Goal: Participate in discussion: Engage in conversation with other users on a specific topic

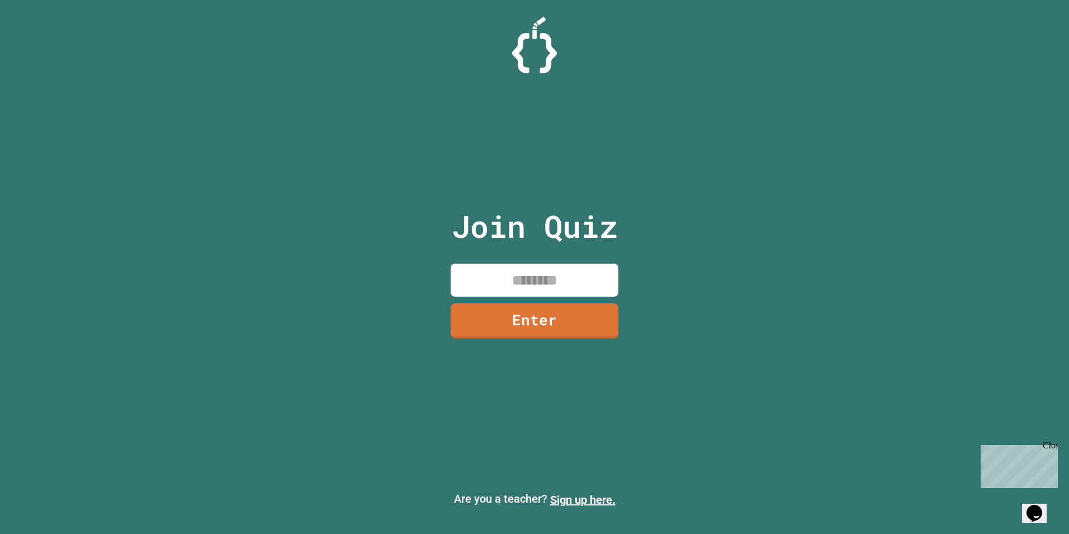
click at [469, 268] on input at bounding box center [535, 279] width 168 height 33
type input "********"
click at [597, 308] on link "Enter" at bounding box center [534, 319] width 169 height 37
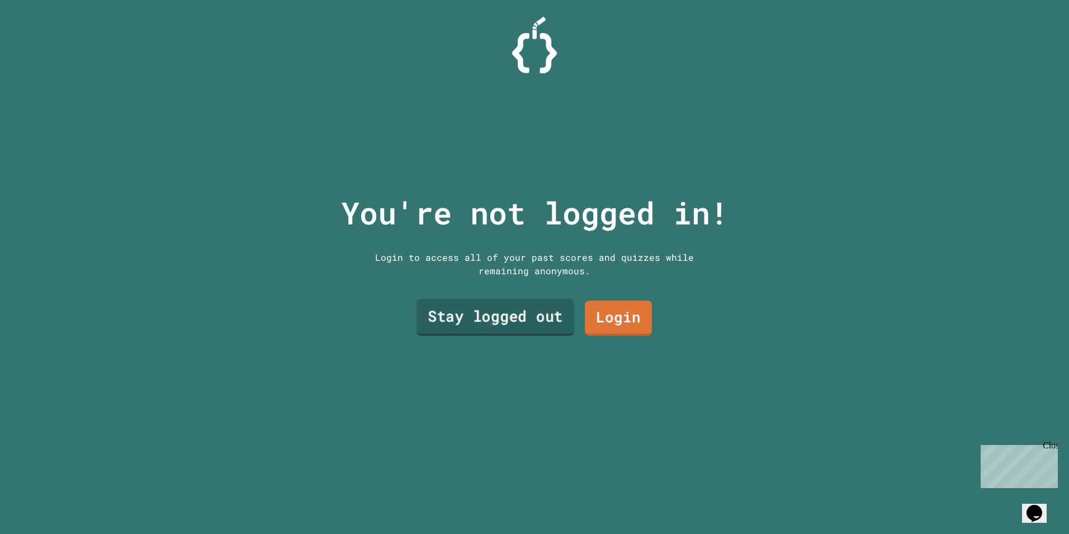
click at [554, 300] on link "Stay logged out" at bounding box center [496, 317] width 158 height 37
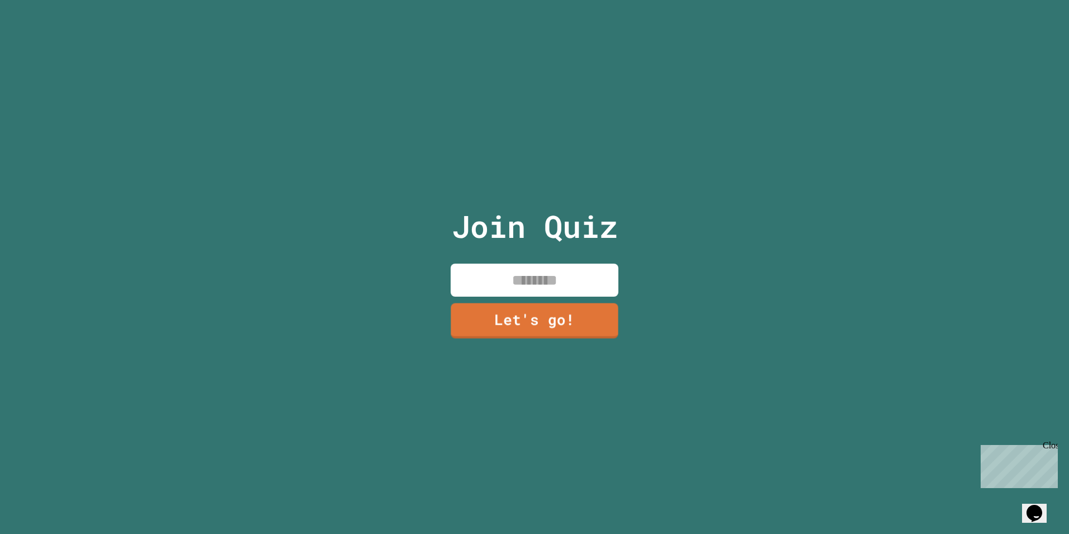
click at [472, 266] on input at bounding box center [535, 279] width 168 height 33
type input "*******"
click at [538, 321] on link "Let's go!" at bounding box center [535, 319] width 156 height 37
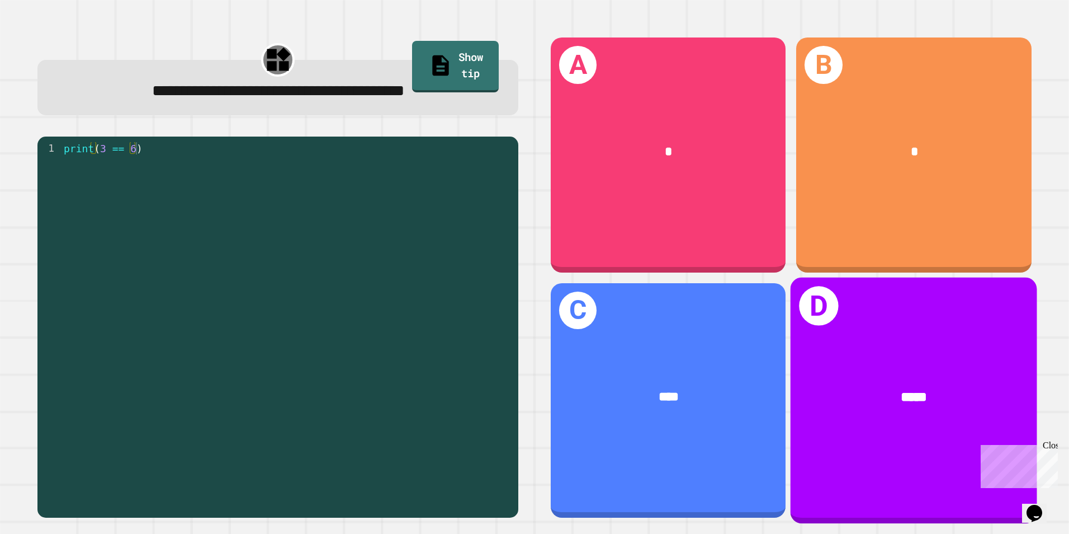
click at [842, 332] on div "D *****" at bounding box center [914, 400] width 247 height 246
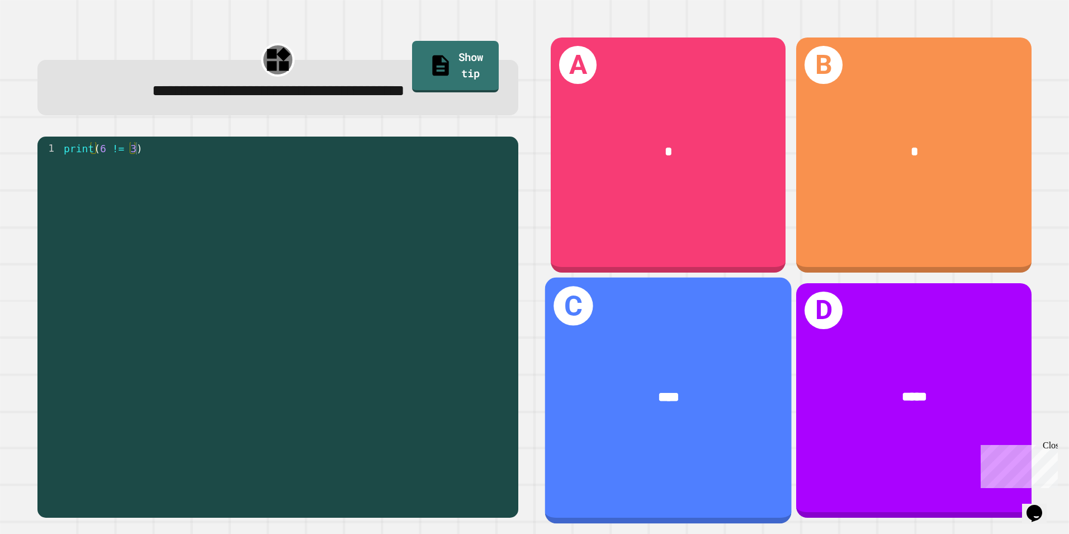
click at [719, 305] on div "C ****" at bounding box center [668, 400] width 247 height 246
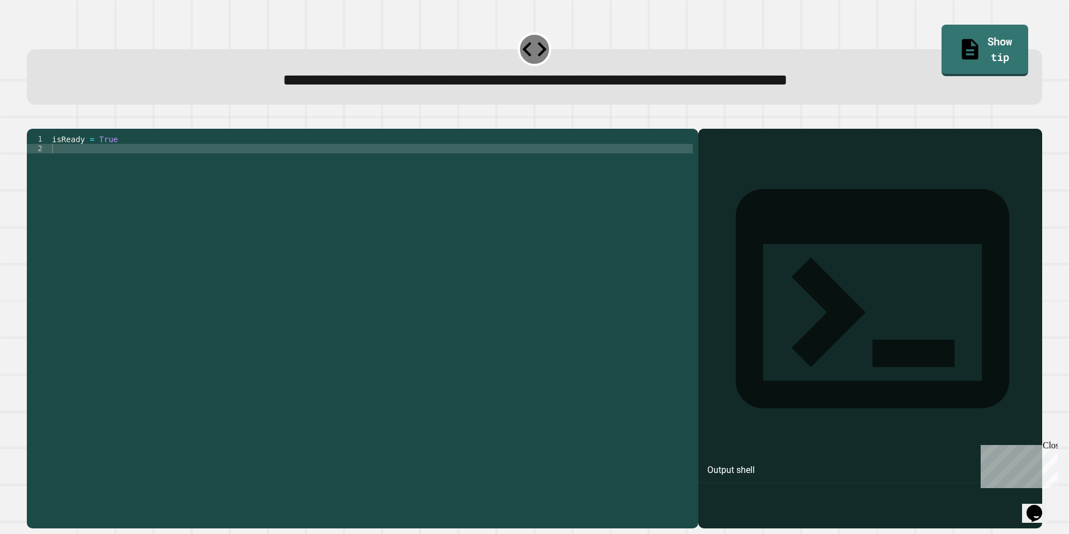
click at [635, 129] on div at bounding box center [535, 121] width 1016 height 13
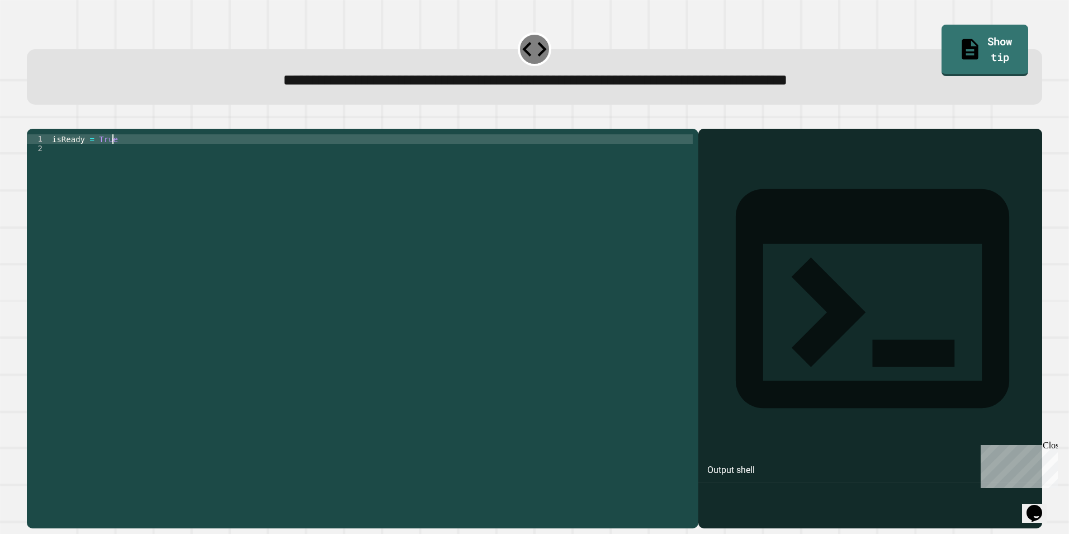
click at [634, 152] on div "isReady = True" at bounding box center [371, 314] width 643 height 361
type textarea "**********"
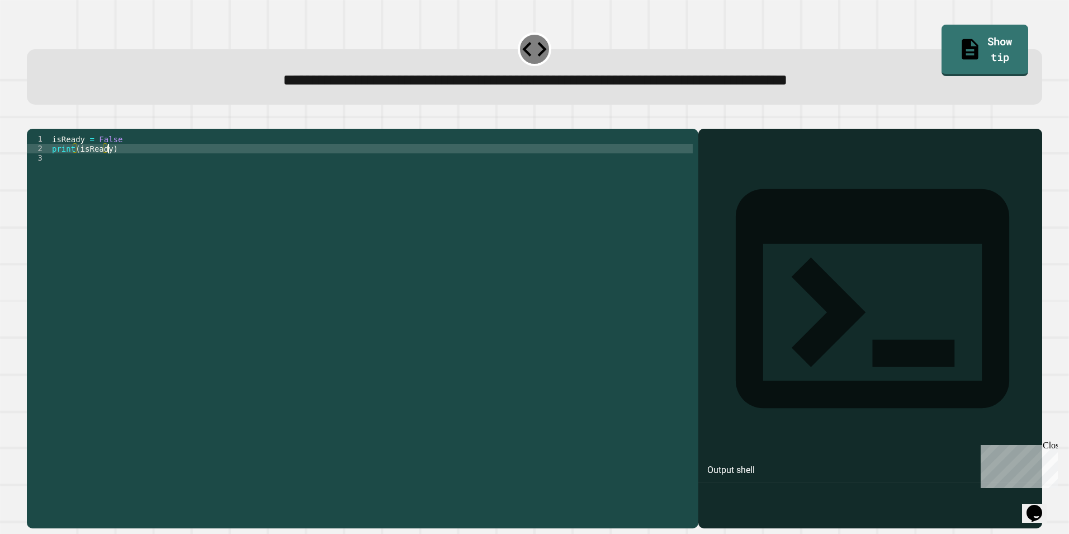
scroll to position [0, 3]
type textarea "**********"
click at [32, 120] on icon "button" at bounding box center [32, 120] width 0 height 0
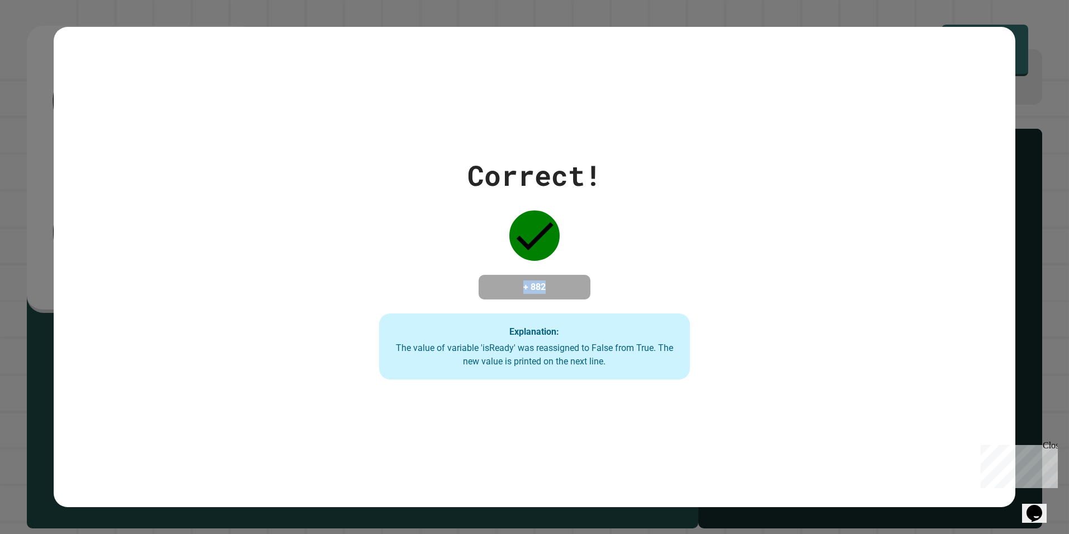
drag, startPoint x: 495, startPoint y: 279, endPoint x: 559, endPoint y: 281, distance: 63.8
click at [559, 281] on h4 "+ 882" at bounding box center [534, 286] width 89 height 13
click at [218, 281] on div "Correct! + 882 Explanation: The value of variable 'isReady' was reassigned to F…" at bounding box center [535, 266] width 963 height 225
drag, startPoint x: 487, startPoint y: 134, endPoint x: 591, endPoint y: 144, distance: 104.6
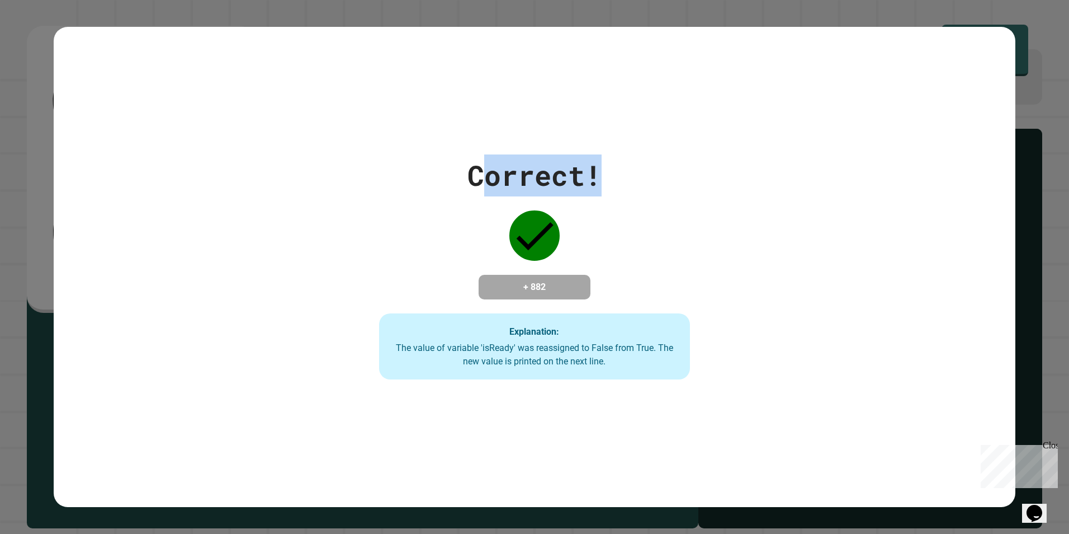
click at [591, 144] on div "Correct! + 882 Explanation: The value of variable 'isReady' was reassigned to F…" at bounding box center [535, 267] width 963 height 480
click at [440, 196] on div "Correct! + 882 Explanation: The value of variable 'isReady' was reassigned to F…" at bounding box center [534, 266] width 445 height 225
drag, startPoint x: 484, startPoint y: 169, endPoint x: 500, endPoint y: 169, distance: 15.7
click at [500, 169] on div "Correct!" at bounding box center [535, 175] width 134 height 42
drag, startPoint x: 500, startPoint y: 169, endPoint x: 510, endPoint y: 171, distance: 9.6
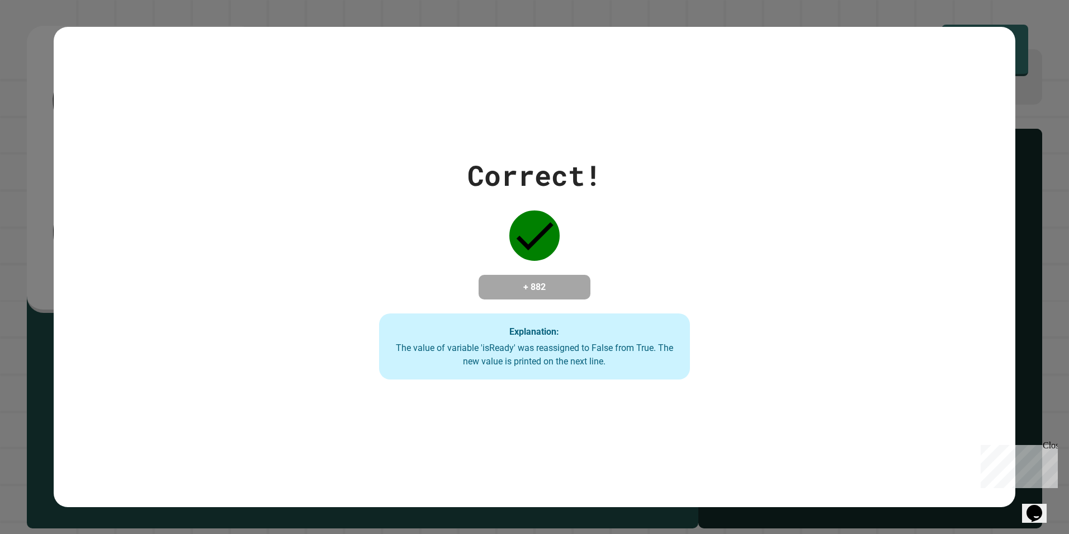
click at [510, 171] on div "Correct!" at bounding box center [535, 175] width 134 height 42
drag, startPoint x: 510, startPoint y: 175, endPoint x: 346, endPoint y: 202, distance: 166.2
click at [346, 202] on div "Correct! + 882 Explanation: The value of variable 'isReady' was reassigned to F…" at bounding box center [534, 266] width 445 height 225
click at [135, 216] on div "Correct! + 882 Explanation: The value of variable 'isReady' was reassigned to F…" at bounding box center [535, 266] width 963 height 225
drag, startPoint x: 518, startPoint y: 280, endPoint x: 540, endPoint y: 282, distance: 22.5
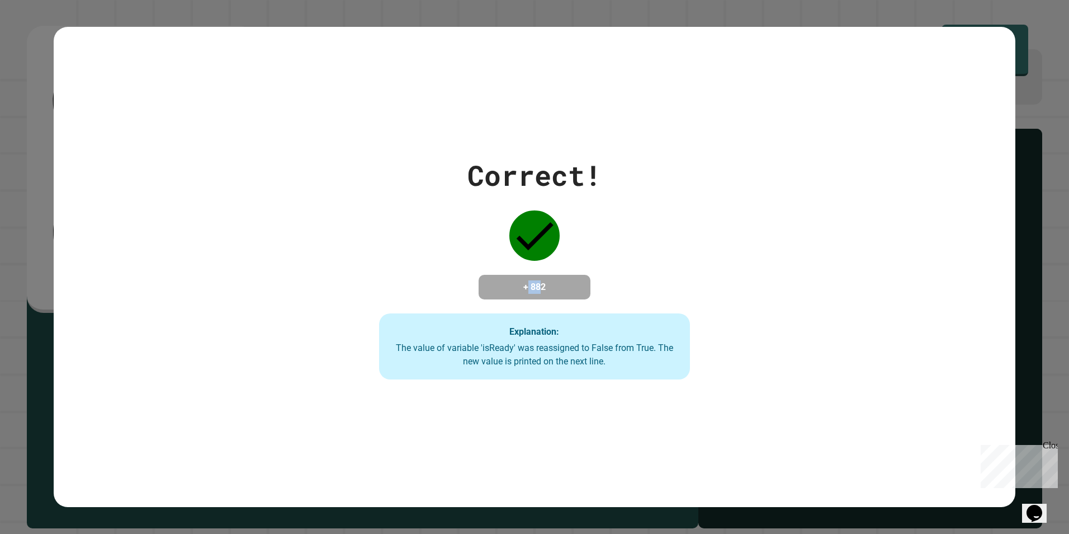
click at [540, 282] on h4 "+ 882" at bounding box center [534, 286] width 89 height 13
drag, startPoint x: 540, startPoint y: 282, endPoint x: 559, endPoint y: 333, distance: 53.8
click at [559, 333] on div "Explanation: The value of variable 'isReady' was reassigned to False from True.…" at bounding box center [535, 346] width 312 height 66
drag, startPoint x: 555, startPoint y: 334, endPoint x: 331, endPoint y: 343, distance: 224.5
click at [331, 343] on div "Correct! + 882 Explanation: The value of variable 'isReady' was reassigned to F…" at bounding box center [534, 266] width 445 height 225
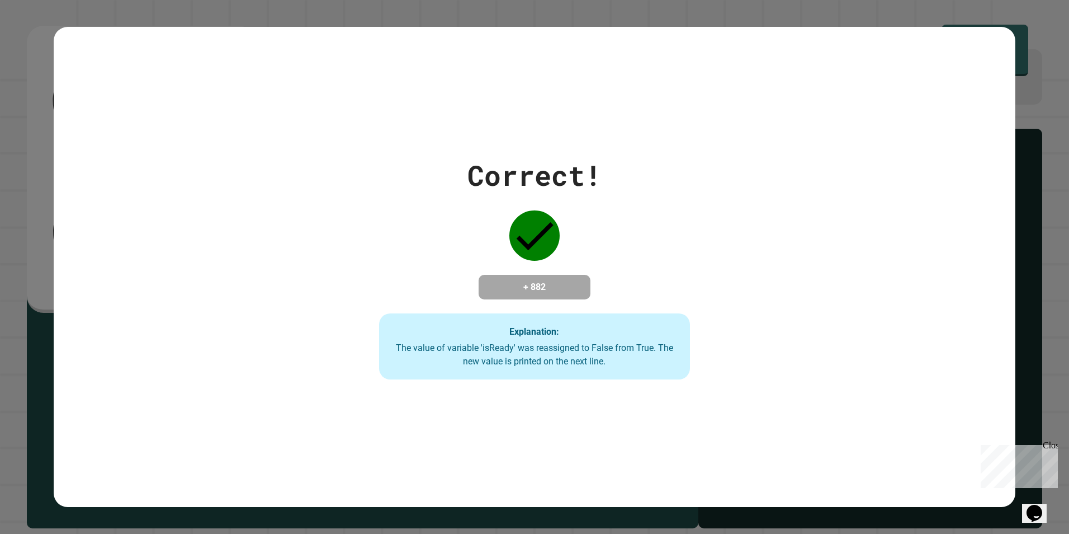
click at [604, 360] on div "The value of variable 'isReady' was reassigned to False from True. The new valu…" at bounding box center [534, 354] width 289 height 27
drag, startPoint x: 555, startPoint y: 359, endPoint x: 309, endPoint y: 342, distance: 246.7
click at [309, 342] on div "Correct! + 882 Explanation: The value of variable 'isReady' was reassigned to F…" at bounding box center [535, 266] width 963 height 225
drag, startPoint x: 309, startPoint y: 342, endPoint x: 424, endPoint y: 343, distance: 115.2
click at [424, 343] on div "The value of variable 'isReady' was reassigned to False from True. The new valu…" at bounding box center [534, 354] width 289 height 27
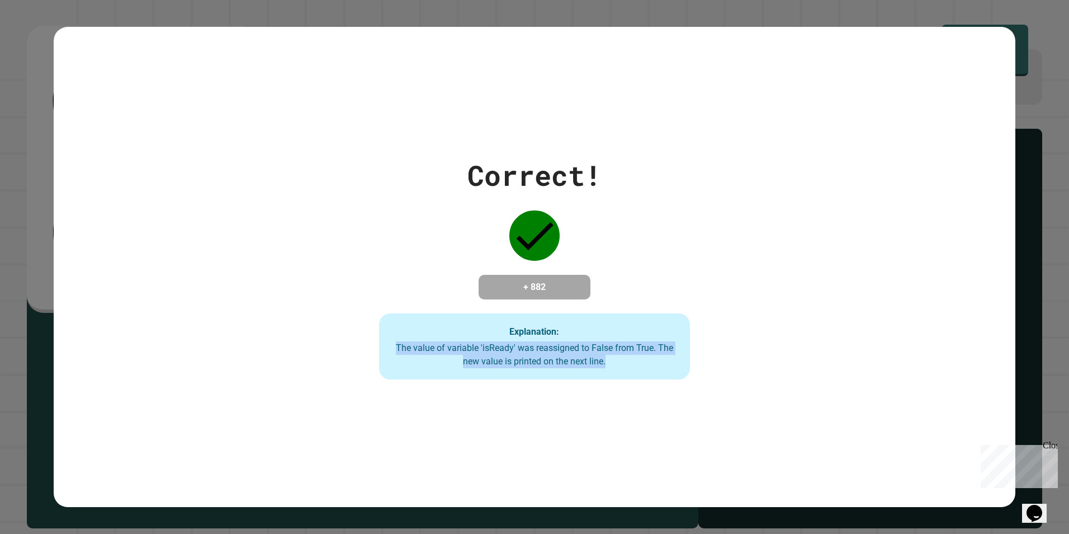
drag, startPoint x: 394, startPoint y: 345, endPoint x: 620, endPoint y: 357, distance: 226.9
click at [620, 357] on div "The value of variable 'isReady' was reassigned to False from True. The new valu…" at bounding box center [534, 354] width 289 height 27
click at [543, 337] on strong "Explanation:" at bounding box center [535, 331] width 50 height 11
drag, startPoint x: 576, startPoint y: 332, endPoint x: 472, endPoint y: 333, distance: 104.0
click at [472, 333] on div "Explanation: The value of variable 'isReady' was reassigned to False from True.…" at bounding box center [535, 346] width 312 height 66
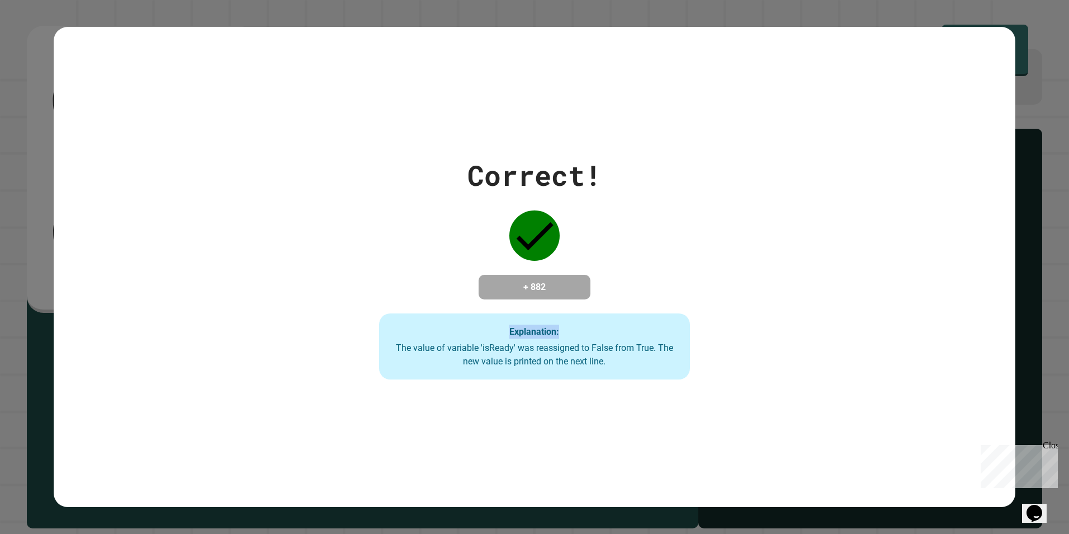
click at [472, 333] on div "Explanation: The value of variable 'isReady' was reassigned to False from True.…" at bounding box center [535, 346] width 312 height 66
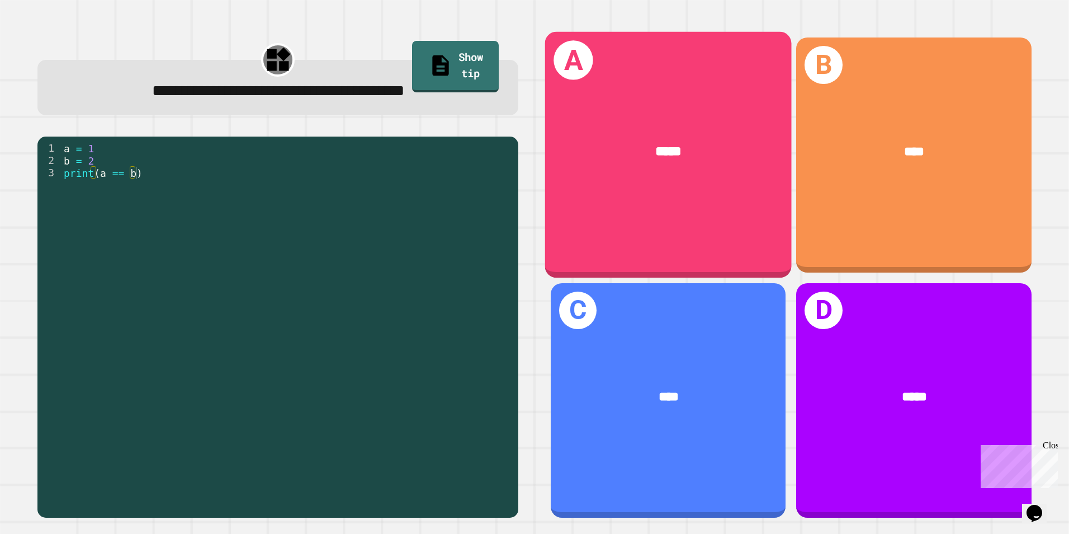
click at [734, 195] on div "A *****" at bounding box center [668, 155] width 247 height 246
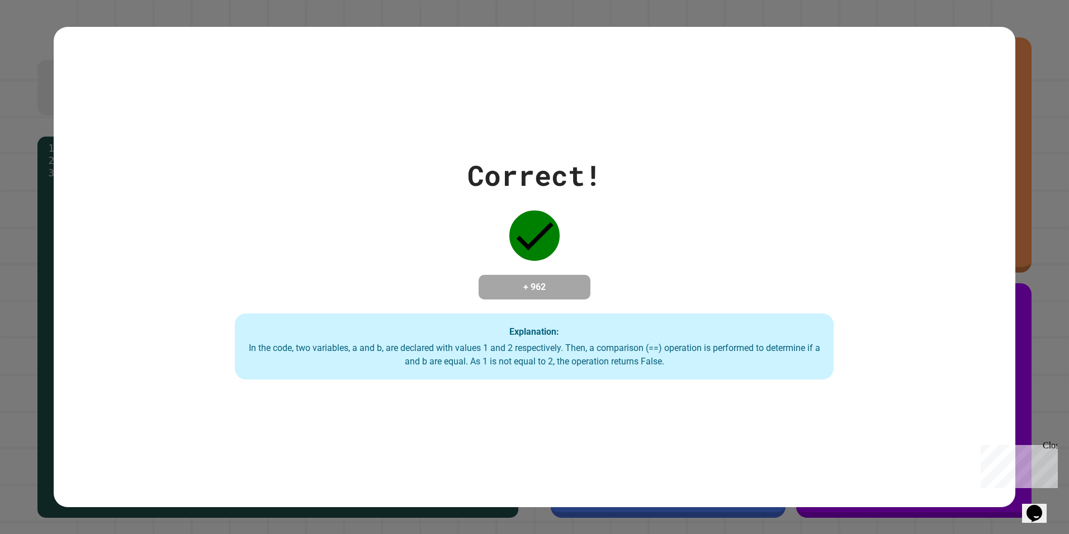
click at [422, 287] on div "Correct! + 962 Explanation: In the code, two variables, a and b, are declared w…" at bounding box center [535, 266] width 856 height 225
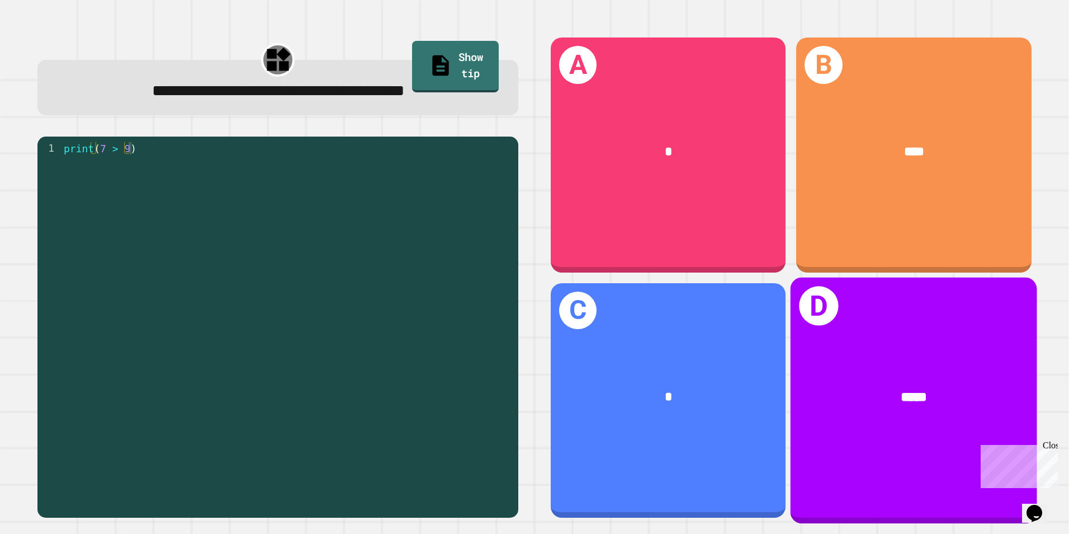
click at [862, 417] on div "*****" at bounding box center [914, 397] width 247 height 74
